Goal: Information Seeking & Learning: Learn about a topic

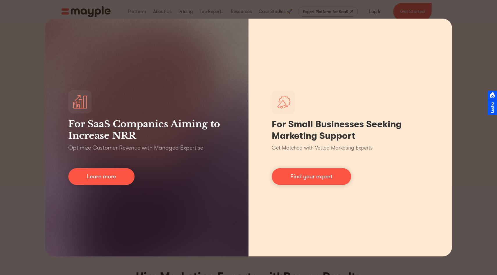
click at [451, 36] on div "For Small Businesses Seeking Marketing Support Get Matched with Vetted Marketin…" at bounding box center [349, 138] width 203 height 238
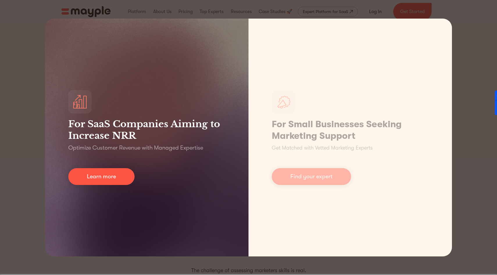
scroll to position [32, 0]
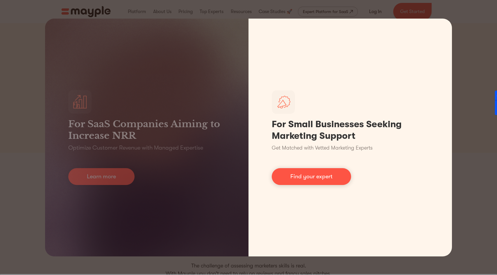
click at [452, 150] on div "For SaaS Companies Aiming to Increase NRR Optimize Customer Revenue with Manage…" at bounding box center [248, 137] width 497 height 275
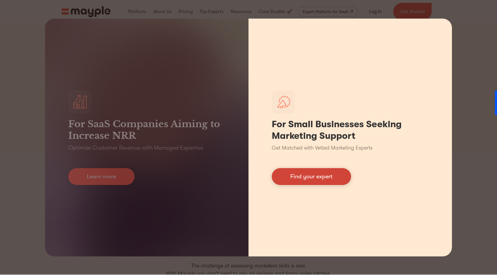
click at [312, 175] on link "Find your expert" at bounding box center [311, 176] width 79 height 17
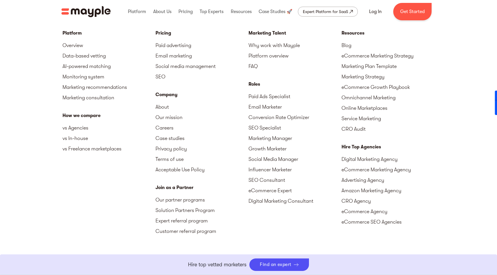
scroll to position [2568, 0]
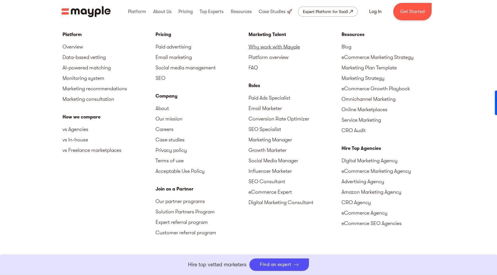
click at [287, 47] on link "Why work with Mayple" at bounding box center [294, 47] width 93 height 10
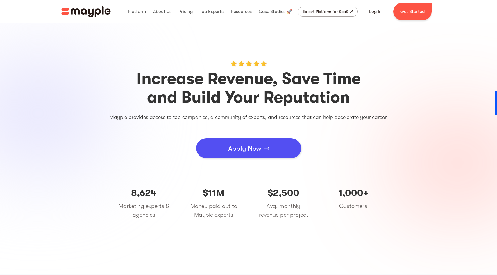
click at [254, 145] on div "Apply Now" at bounding box center [244, 148] width 33 height 17
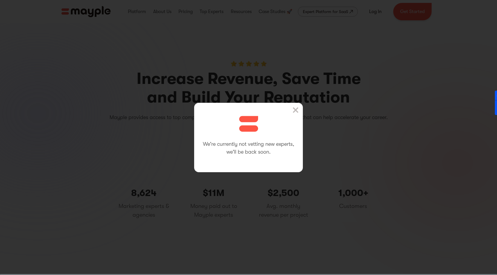
click at [297, 110] on img at bounding box center [296, 110] width 6 height 6
